Goal: Task Accomplishment & Management: Complete application form

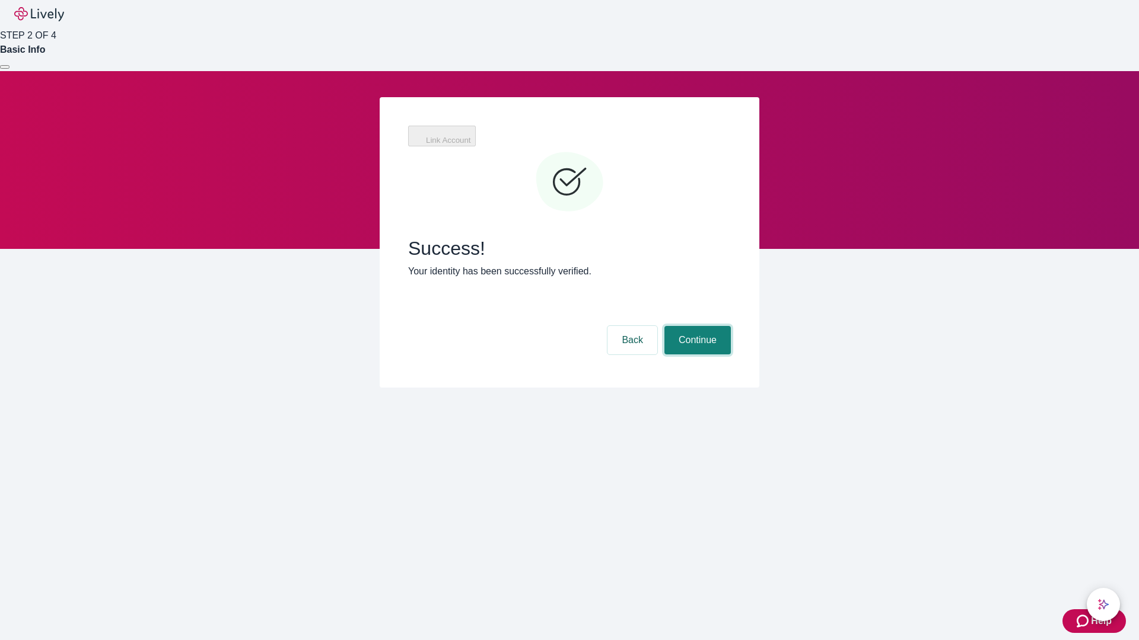
click at [696, 326] on button "Continue" at bounding box center [697, 340] width 66 height 28
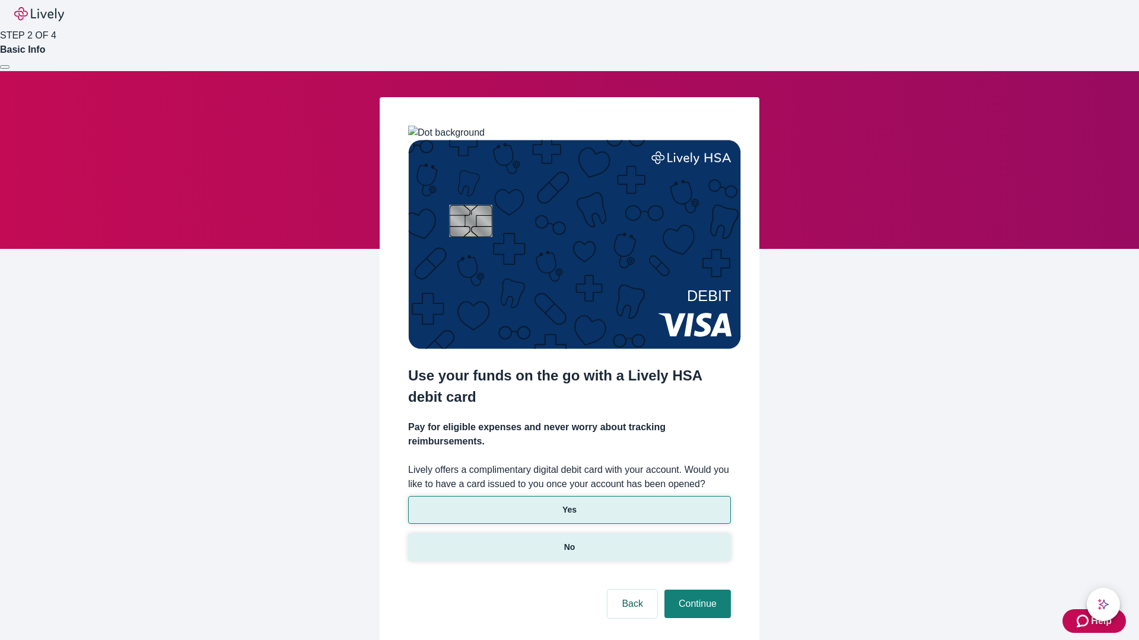
click at [569, 541] on p "No" at bounding box center [569, 547] width 11 height 12
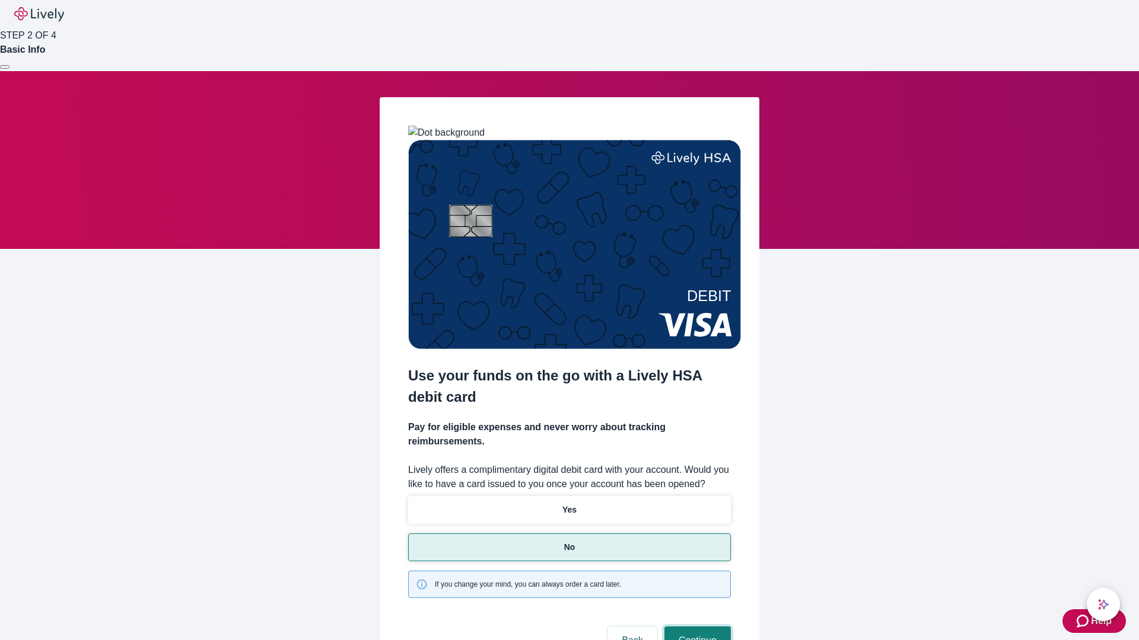
click at [696, 627] on button "Continue" at bounding box center [697, 641] width 66 height 28
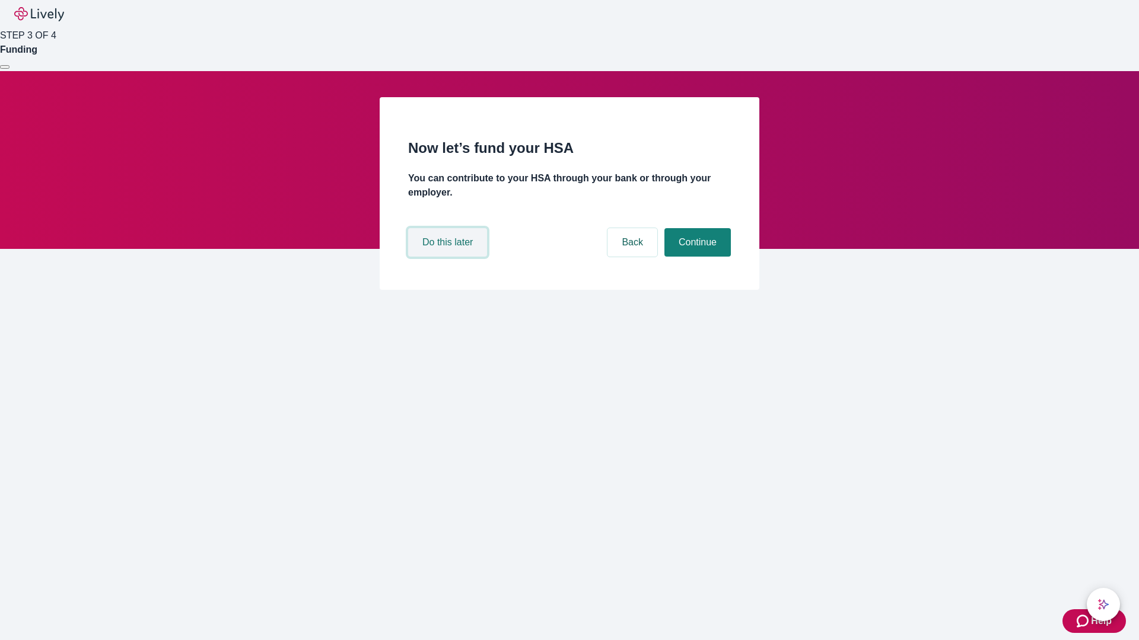
click at [449, 257] on button "Do this later" at bounding box center [447, 242] width 79 height 28
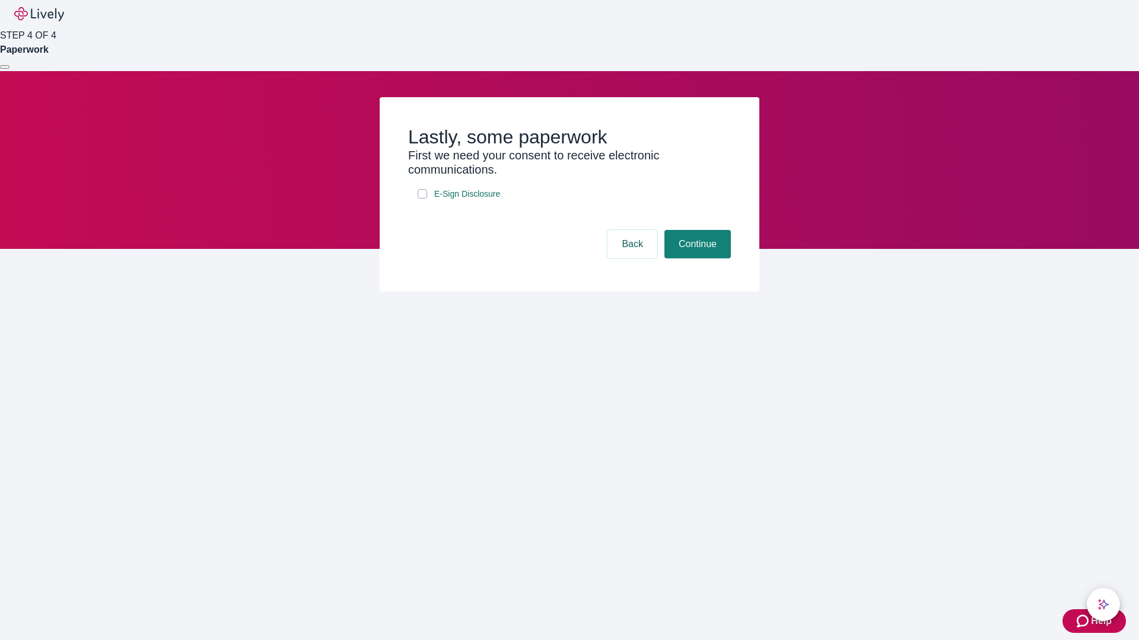
click at [422, 199] on input "E-Sign Disclosure" at bounding box center [421, 193] width 9 height 9
checkbox input "true"
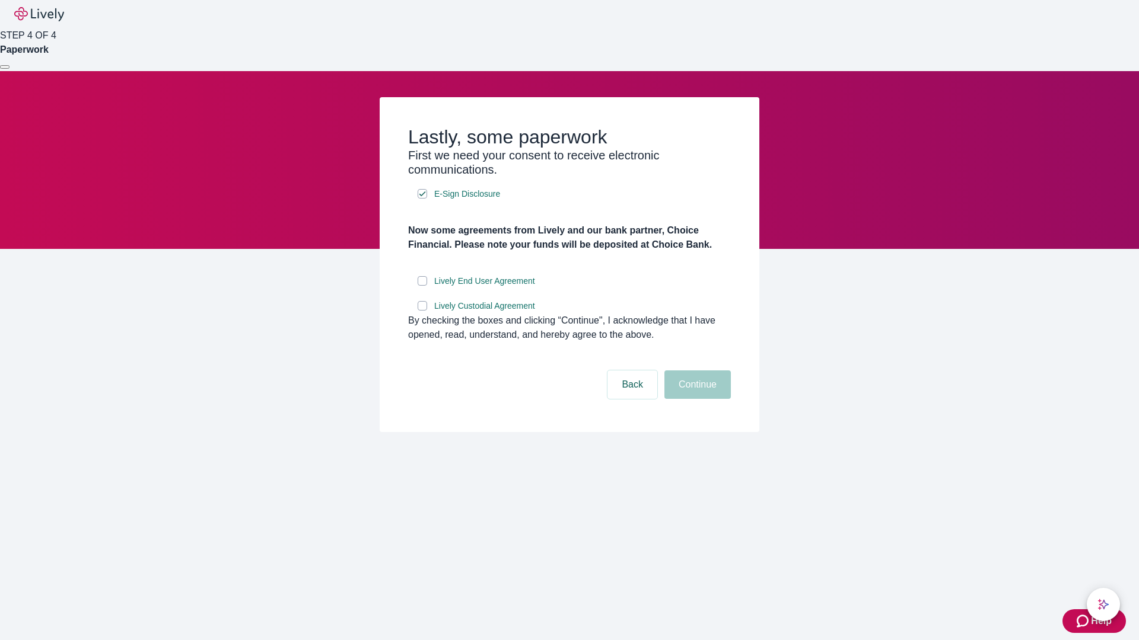
click at [422, 286] on input "Lively End User Agreement" at bounding box center [421, 280] width 9 height 9
checkbox input "true"
click at [422, 311] on input "Lively Custodial Agreement" at bounding box center [421, 305] width 9 height 9
checkbox input "true"
click at [696, 399] on button "Continue" at bounding box center [697, 385] width 66 height 28
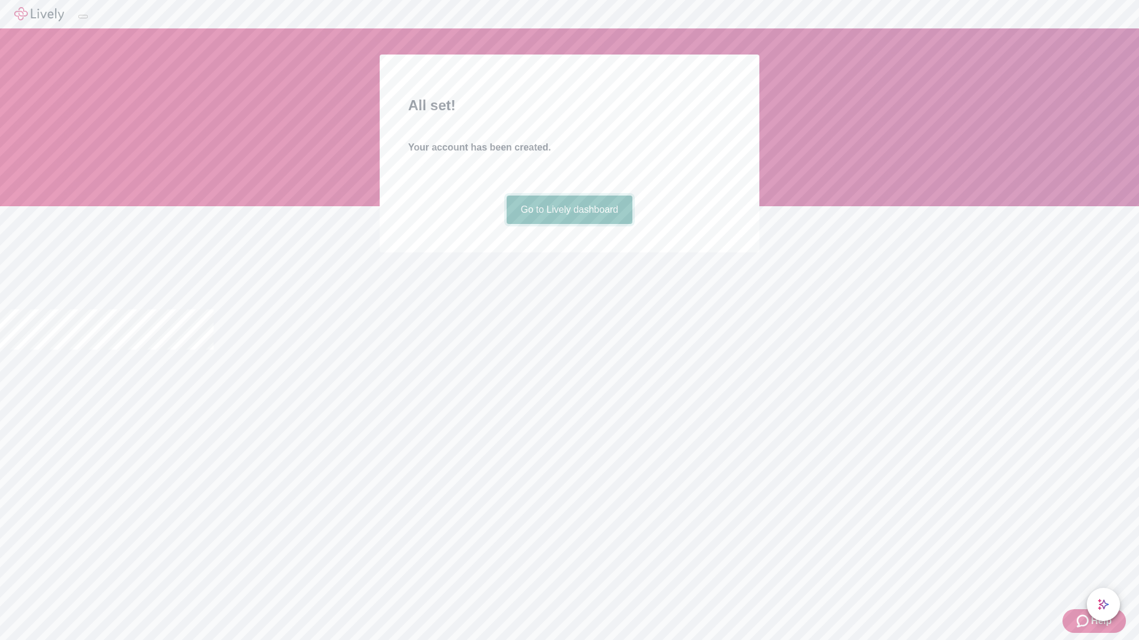
click at [569, 224] on link "Go to Lively dashboard" at bounding box center [569, 210] width 126 height 28
